Goal: Task Accomplishment & Management: Complete application form

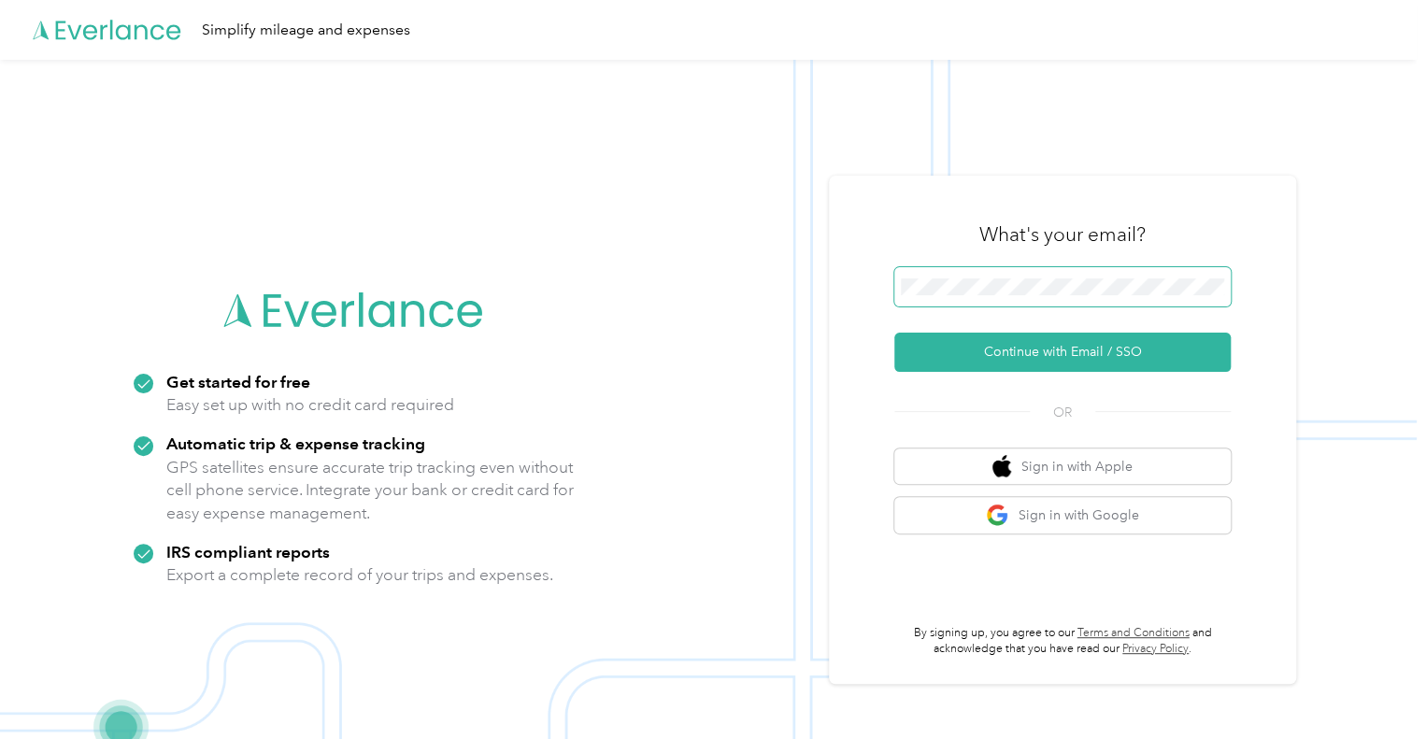
drag, startPoint x: 1011, startPoint y: 264, endPoint x: 1012, endPoint y: 274, distance: 10.3
click at [1012, 272] on div "What's your email? Continue with Email / SSO OR Sign in with Apple Sign in with…" at bounding box center [1062, 430] width 336 height 456
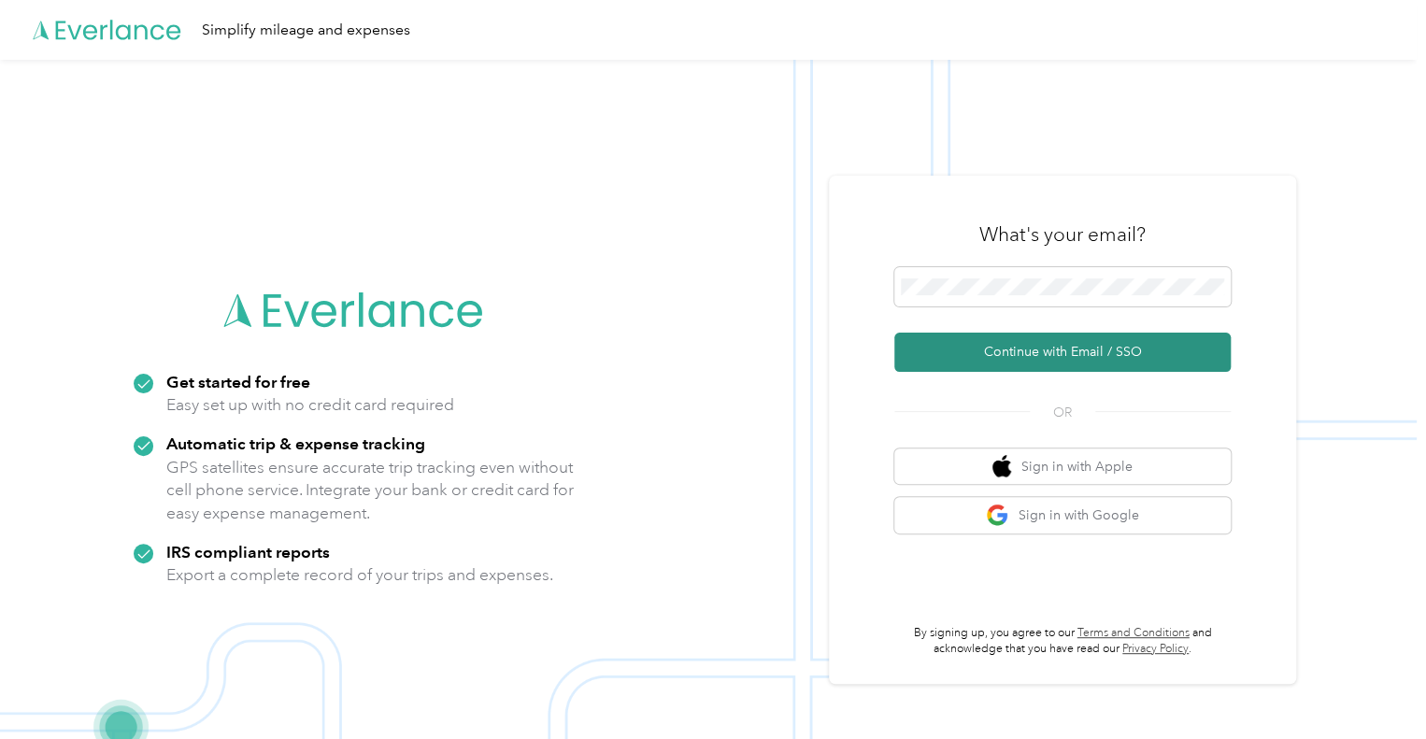
click at [1050, 344] on button "Continue with Email / SSO" at bounding box center [1062, 352] width 336 height 39
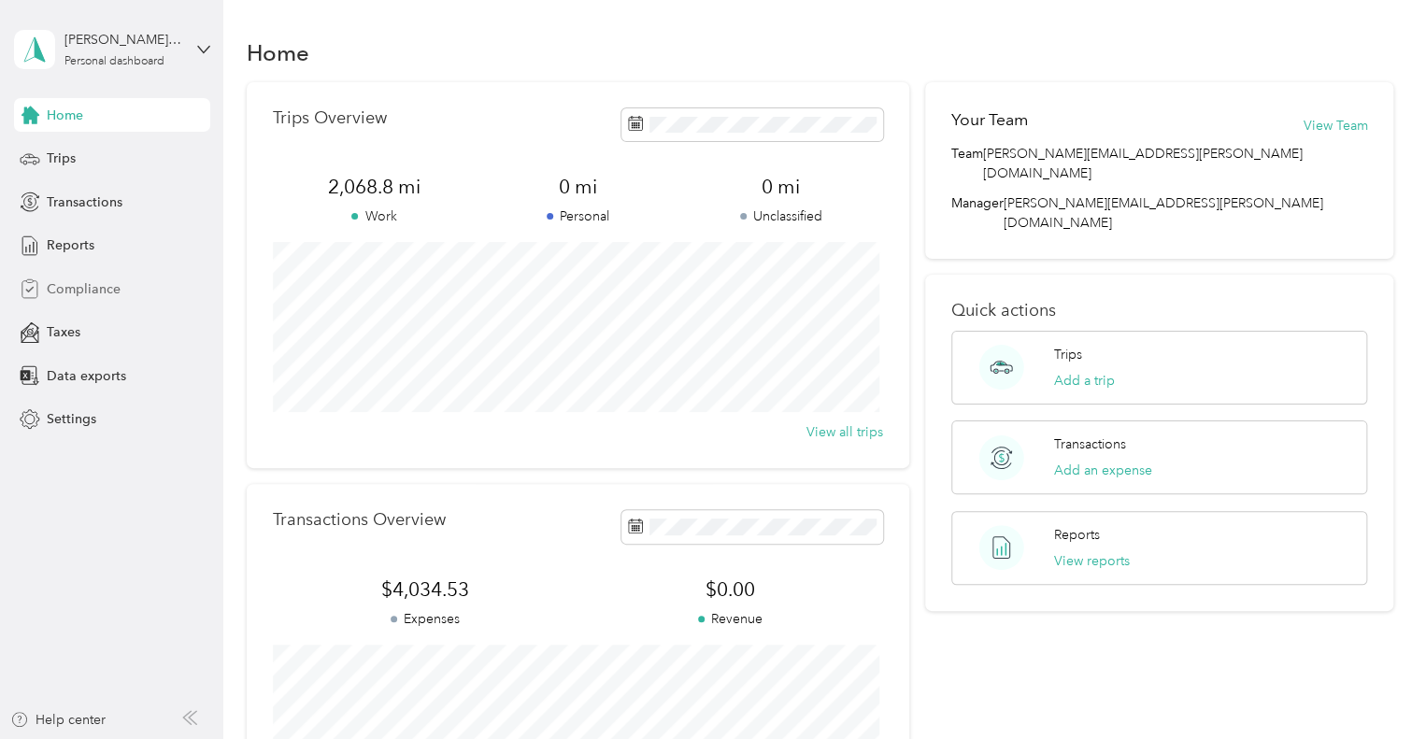
drag, startPoint x: 84, startPoint y: 291, endPoint x: 82, endPoint y: 272, distance: 18.8
click at [83, 287] on span "Compliance" at bounding box center [84, 289] width 74 height 20
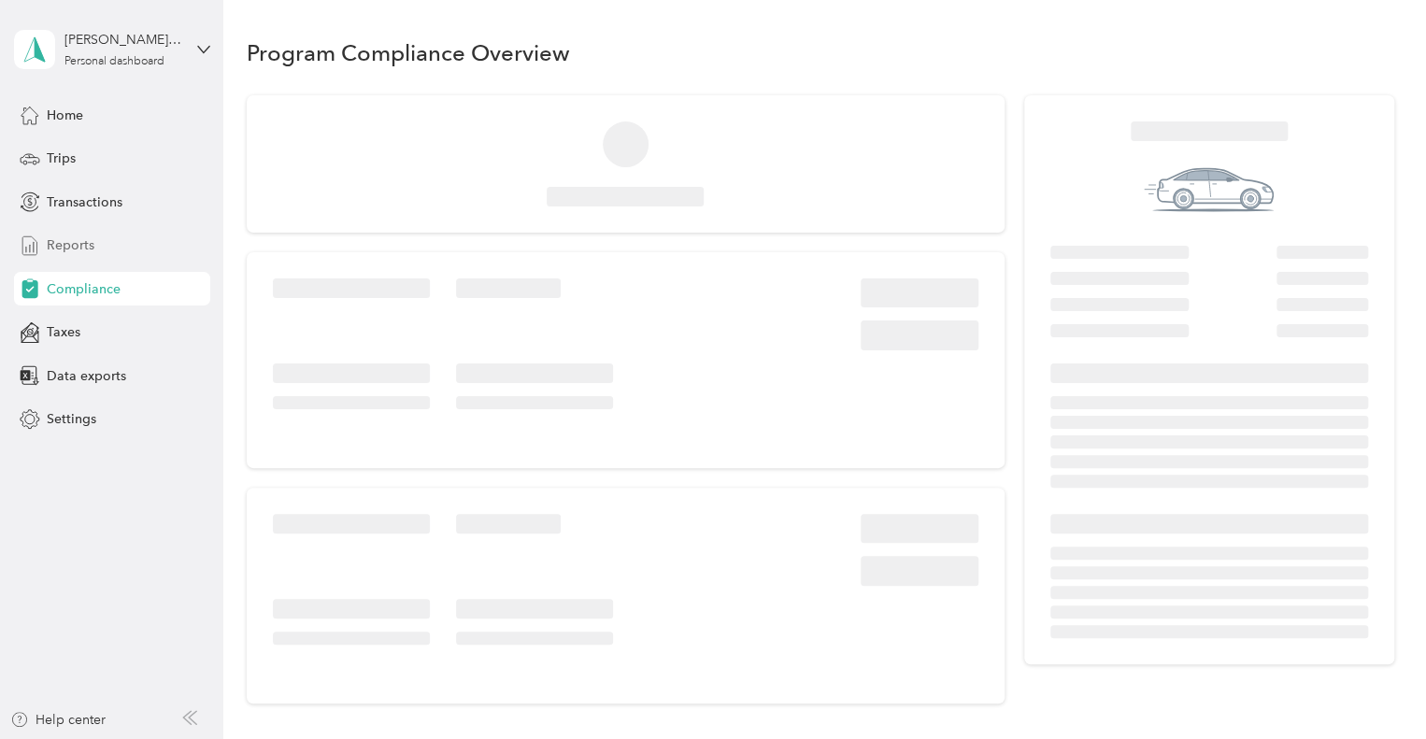
click at [82, 251] on span "Reports" at bounding box center [71, 245] width 48 height 20
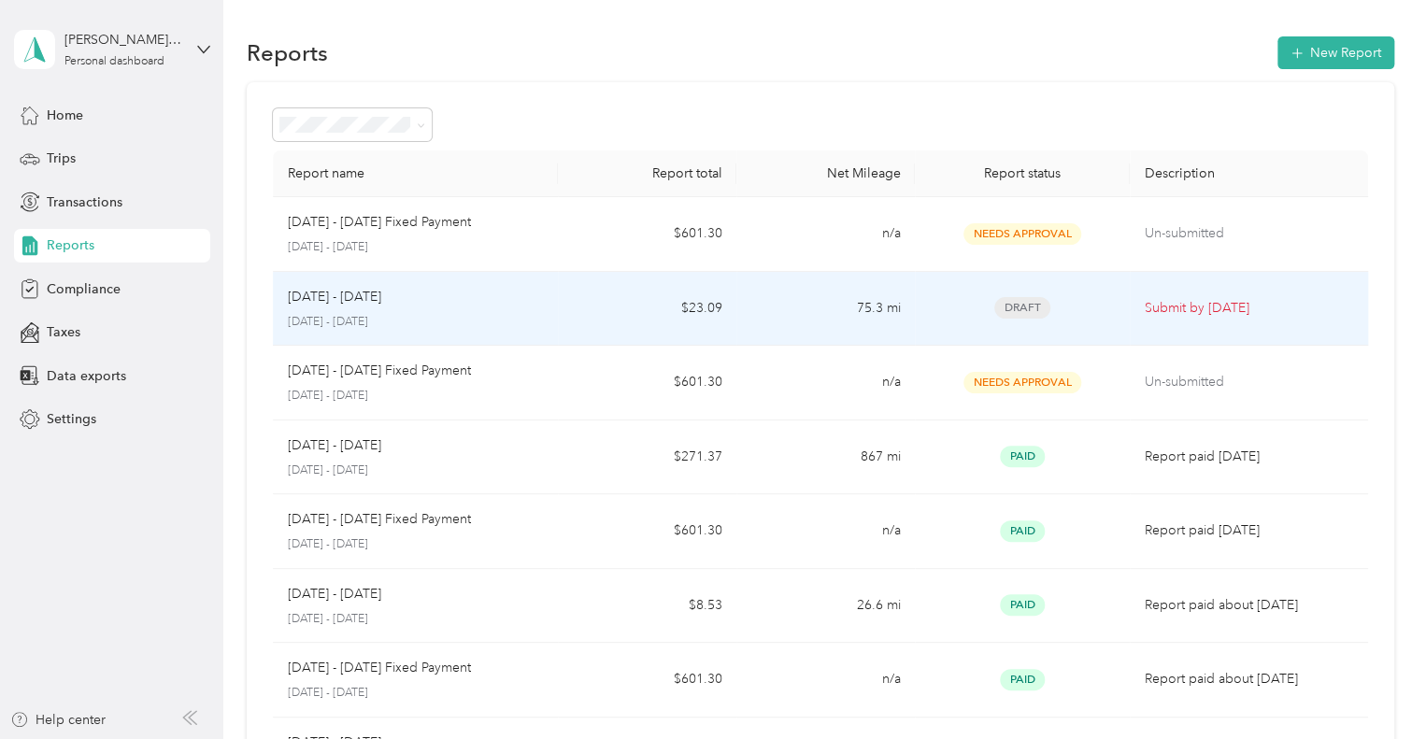
click at [1124, 309] on td "Draft" at bounding box center [1022, 309] width 214 height 75
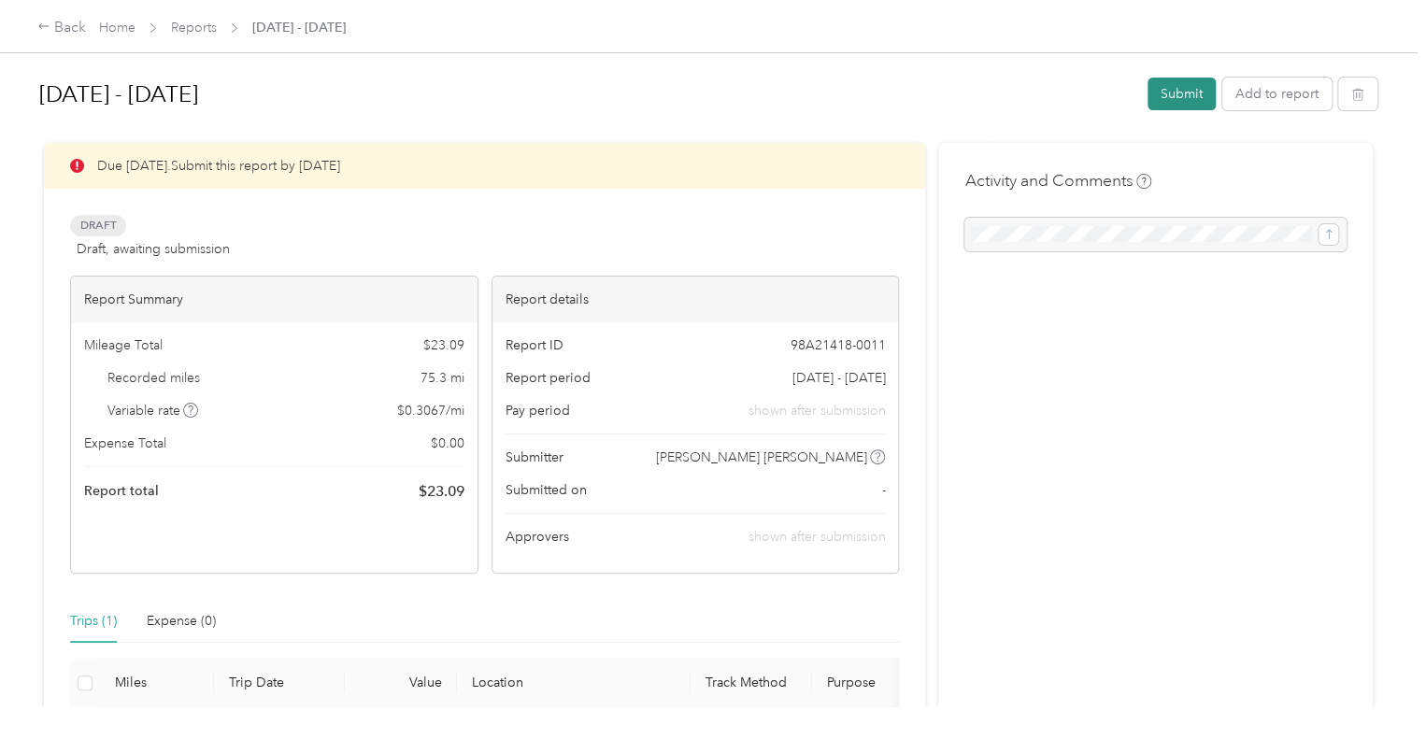
click at [1171, 104] on button "Submit" at bounding box center [1181, 94] width 68 height 33
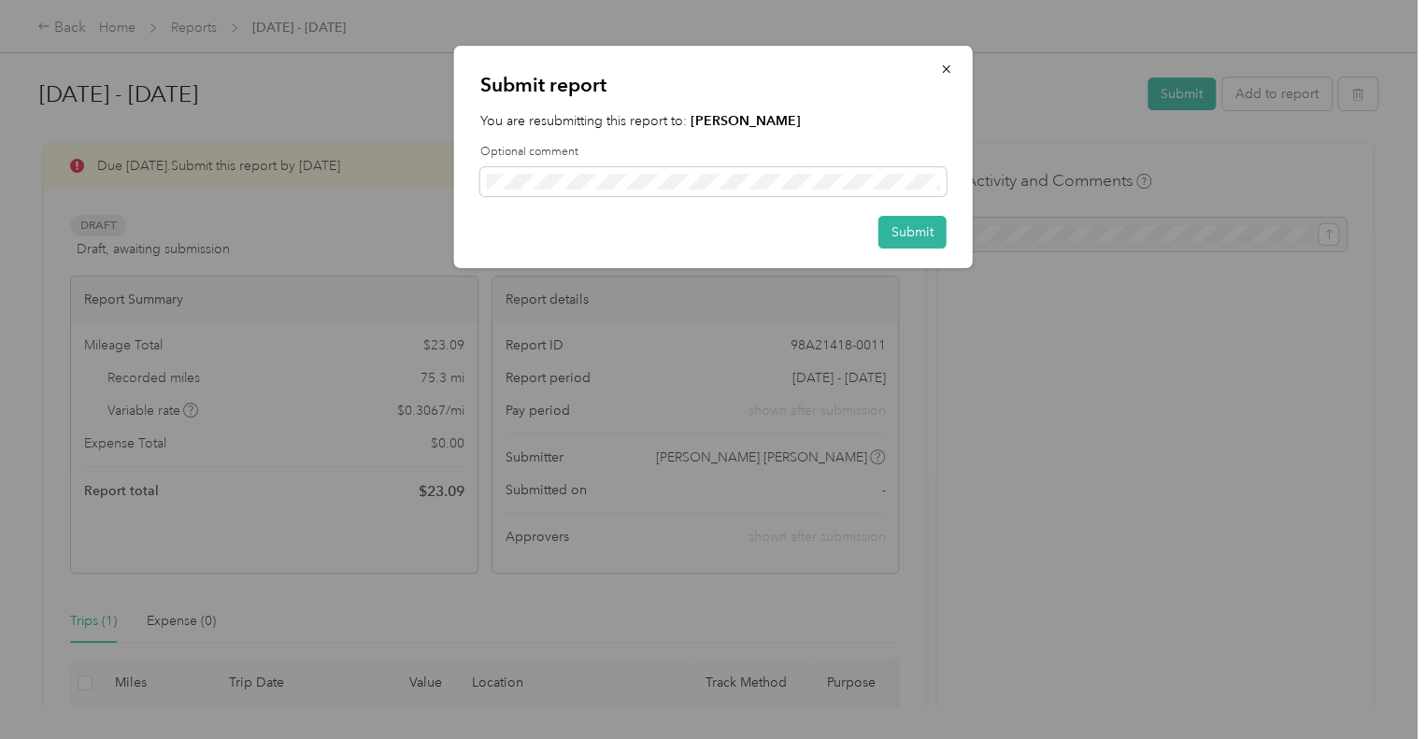
click at [943, 235] on button "Submit" at bounding box center [912, 232] width 68 height 33
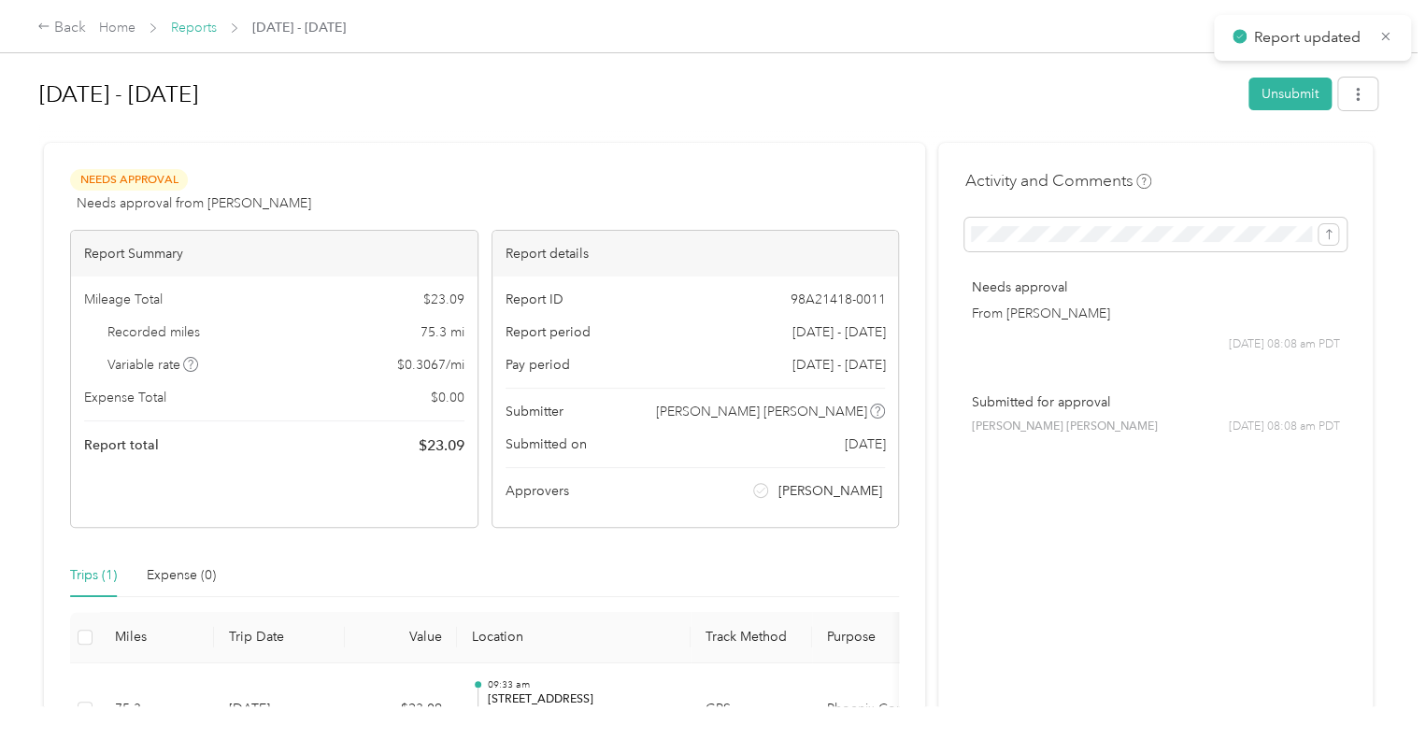
click at [202, 28] on link "Reports" at bounding box center [194, 28] width 46 height 16
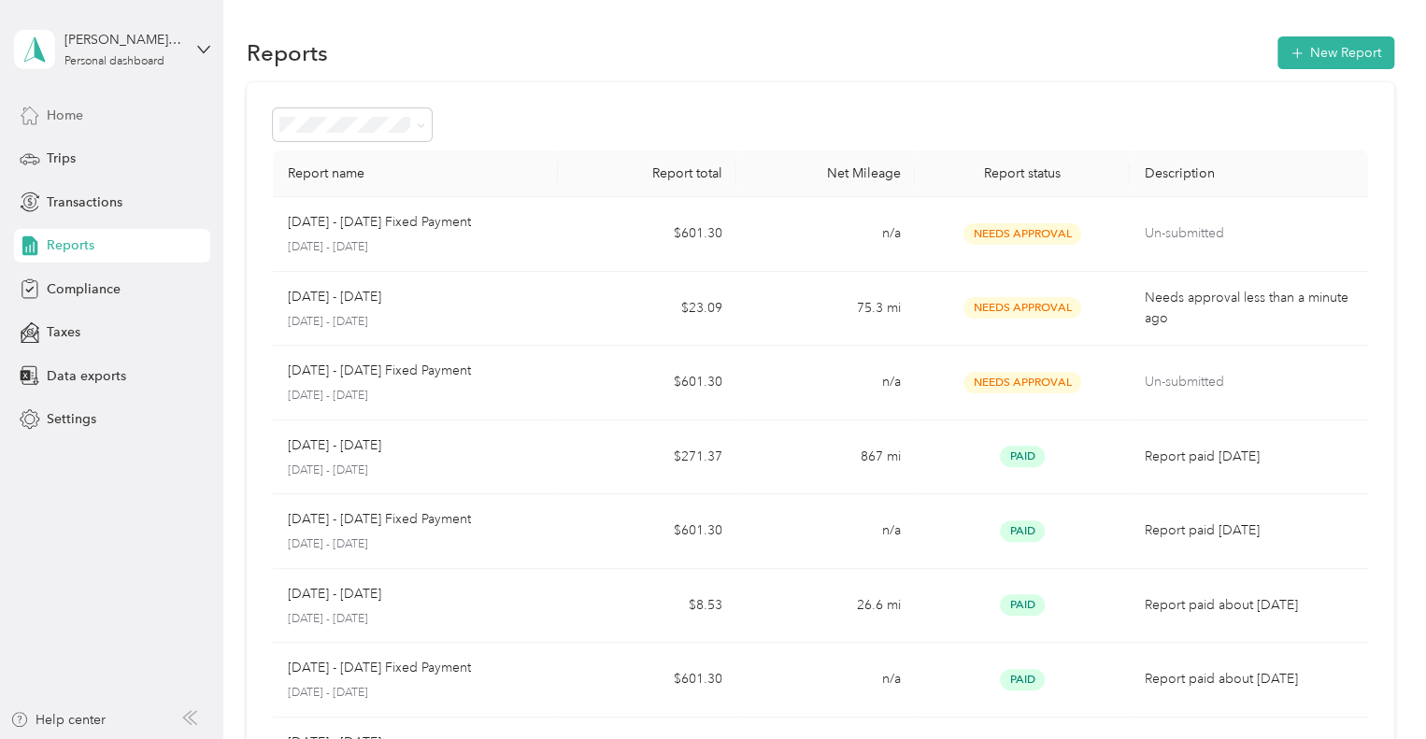
click at [101, 101] on div "Home" at bounding box center [112, 115] width 196 height 34
